Goal: Transaction & Acquisition: Purchase product/service

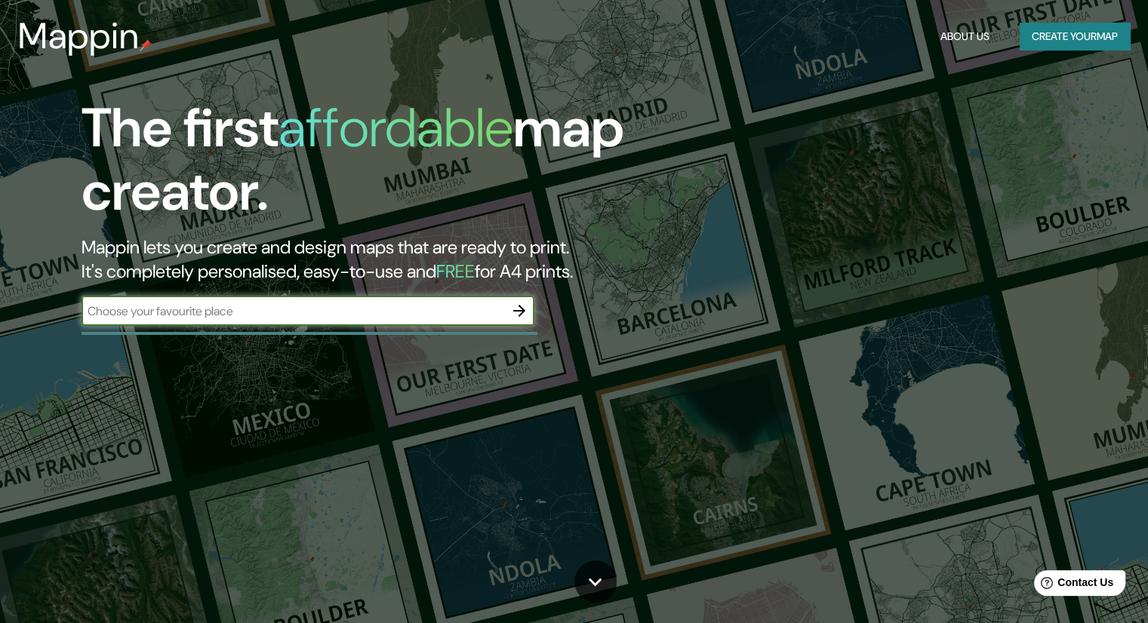
click at [383, 316] on input "text" at bounding box center [292, 311] width 422 height 17
type input "alameda orizaba"
click at [517, 312] on icon "button" at bounding box center [519, 311] width 12 height 12
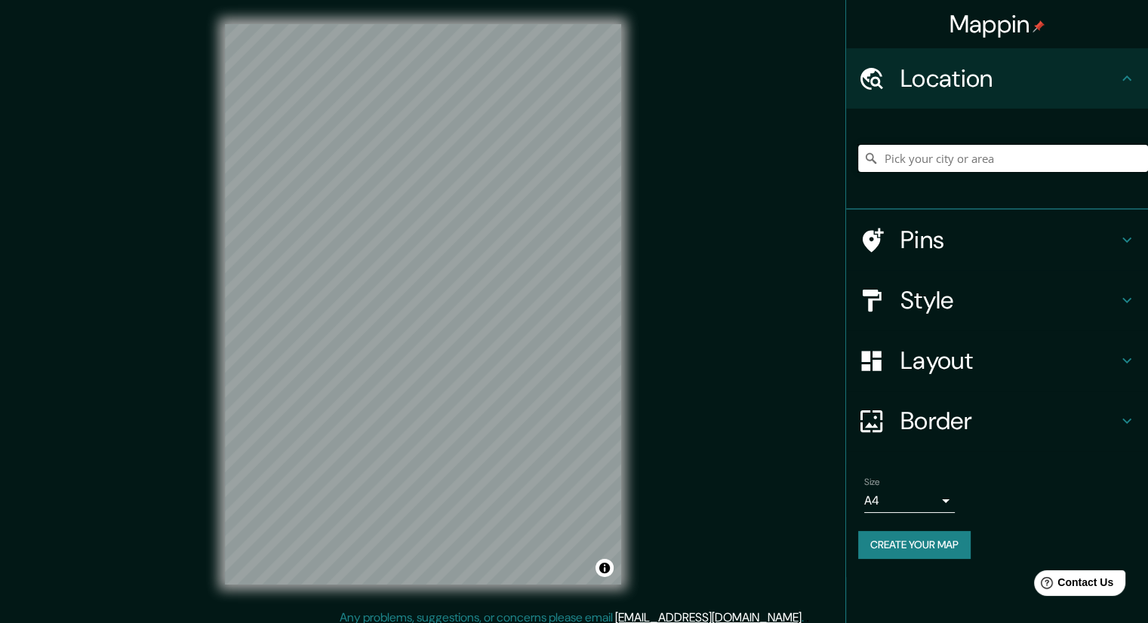
click at [899, 161] on input "Pick your city or area" at bounding box center [1003, 158] width 290 height 27
click at [966, 152] on input "Orizaba, [GEOGRAPHIC_DATA], [GEOGRAPHIC_DATA]" at bounding box center [1003, 158] width 290 height 27
click at [883, 165] on input "Orizaba, [GEOGRAPHIC_DATA], [GEOGRAPHIC_DATA]" at bounding box center [1003, 158] width 290 height 27
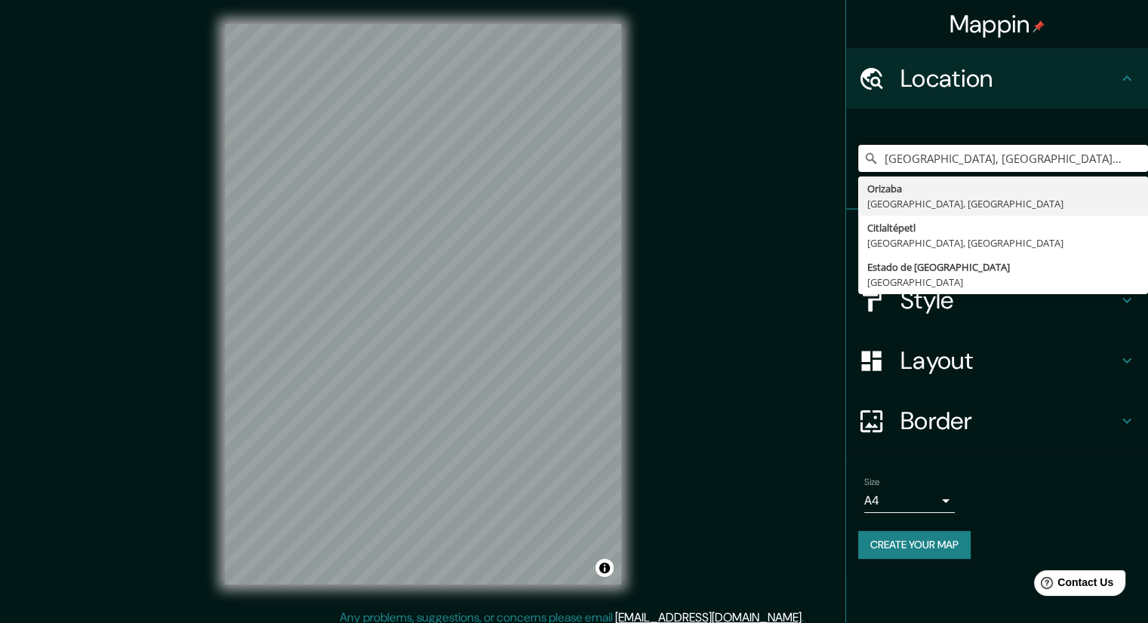
type input "[GEOGRAPHIC_DATA], [GEOGRAPHIC_DATA], [GEOGRAPHIC_DATA]"
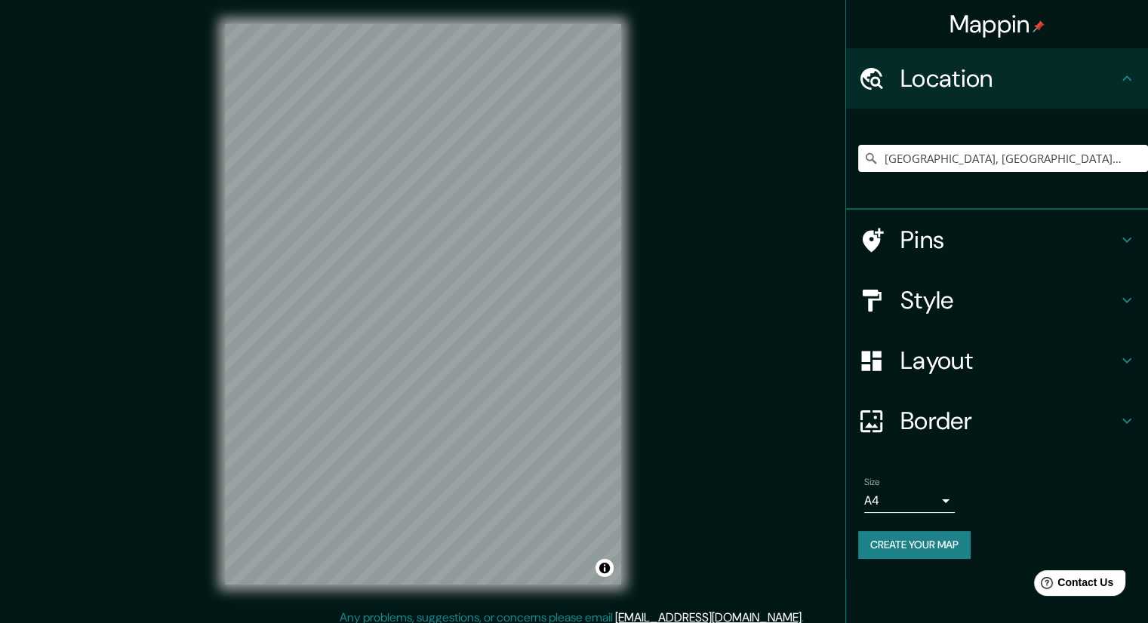
click at [703, 376] on div "Mappin Location [GEOGRAPHIC_DATA] [GEOGRAPHIC_DATA], [GEOGRAPHIC_DATA], [GEOGRA…" at bounding box center [574, 316] width 1148 height 633
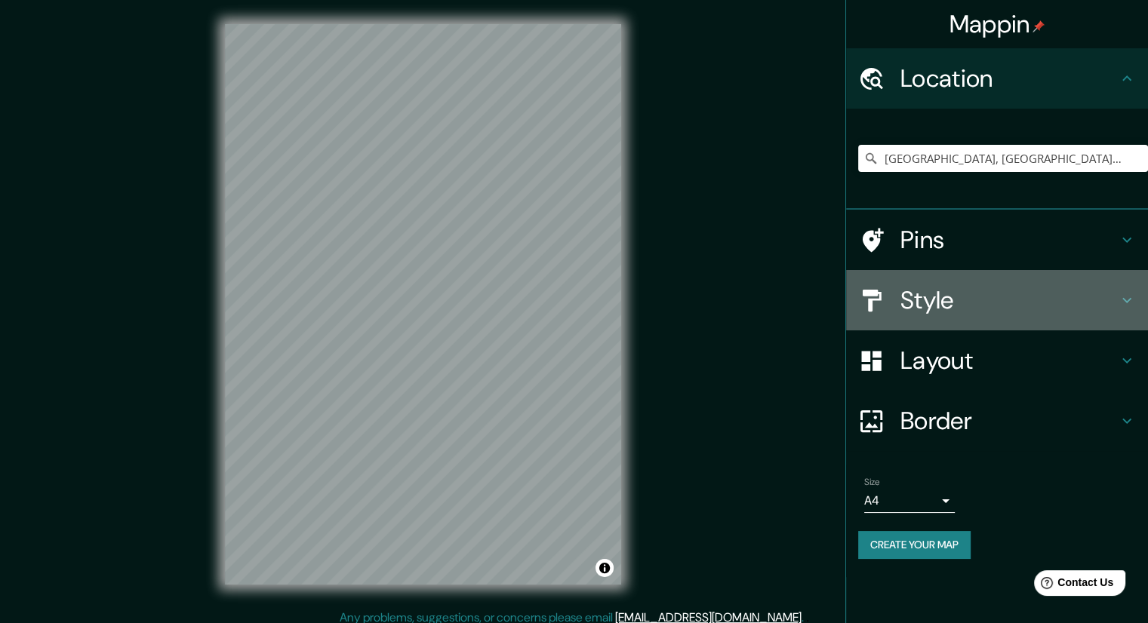
click at [928, 306] on h4 "Style" at bounding box center [1008, 300] width 217 height 30
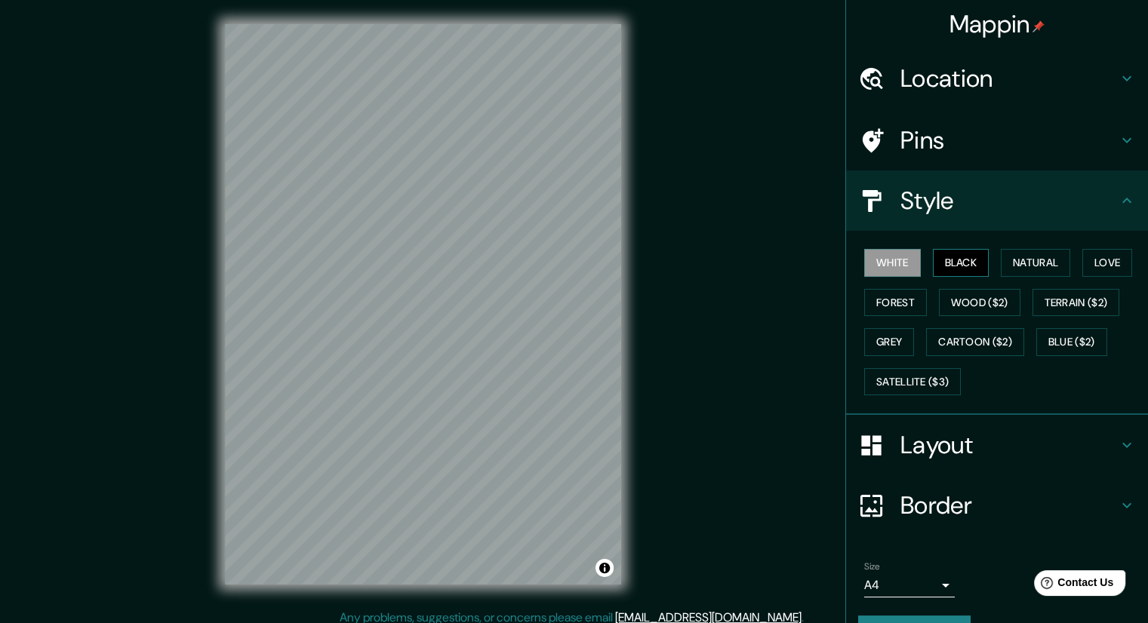
click at [945, 260] on button "Black" at bounding box center [960, 263] width 57 height 28
click at [899, 300] on button "Forest" at bounding box center [895, 303] width 63 height 28
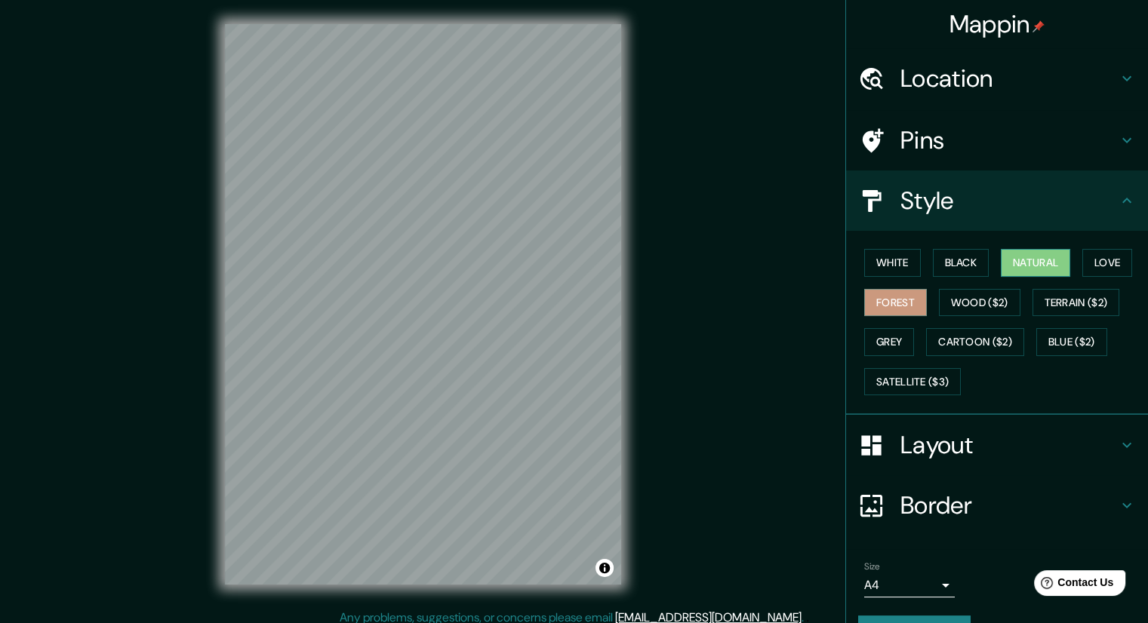
click at [1042, 258] on button "Natural" at bounding box center [1034, 263] width 69 height 28
click at [1086, 258] on button "Love" at bounding box center [1107, 263] width 50 height 28
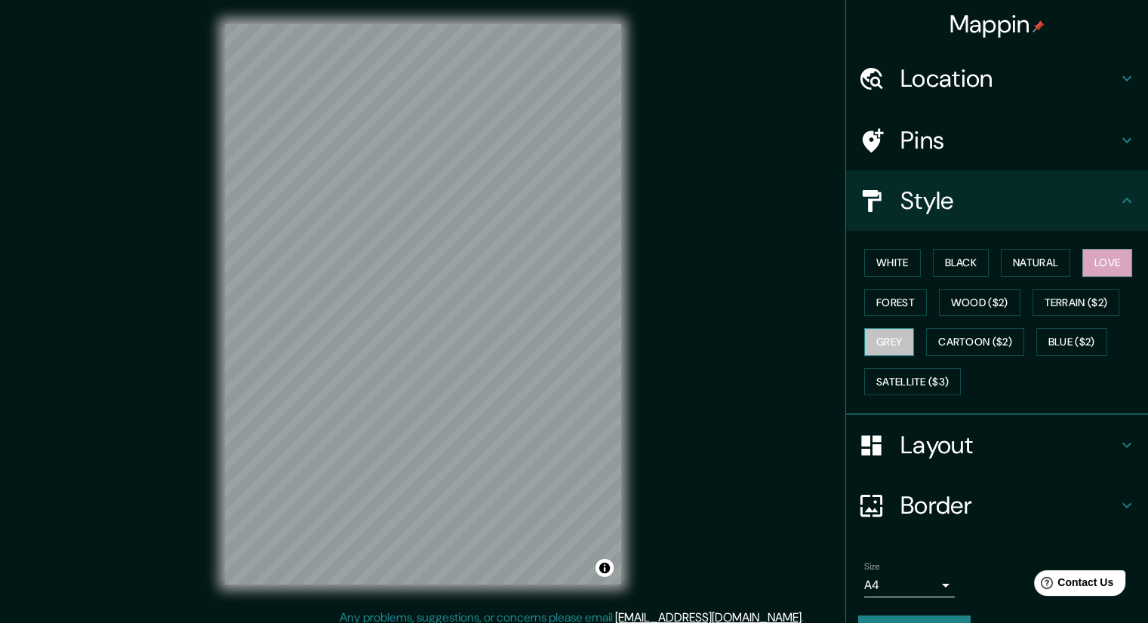
click at [867, 342] on button "Grey" at bounding box center [889, 342] width 50 height 28
